Goal: Information Seeking & Learning: Learn about a topic

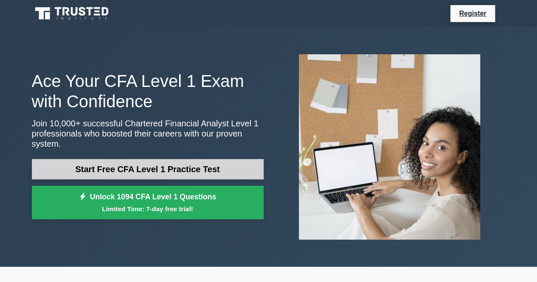
click at [92, 161] on link "Start Free CFA Level 1 Practice Test" at bounding box center [148, 169] width 232 height 20
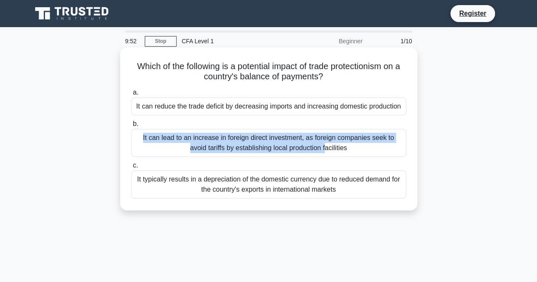
drag, startPoint x: 210, startPoint y: 131, endPoint x: 218, endPoint y: 125, distance: 10.1
click at [218, 125] on label "b. It can lead to an increase in foreign direct investment, as foreign companie…" at bounding box center [268, 138] width 275 height 38
click at [174, 138] on div "It can lead to an increase in foreign direct investment, as foreign companies s…" at bounding box center [268, 143] width 275 height 28
click at [131, 127] on input "b. It can lead to an increase in foreign direct investment, as foreign companie…" at bounding box center [131, 124] width 0 height 6
